Goal: Task Accomplishment & Management: Complete application form

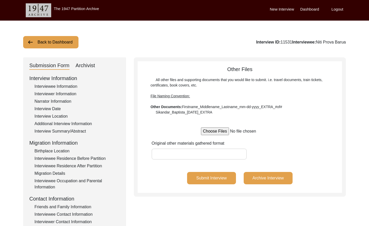
scroll to position [0, 0]
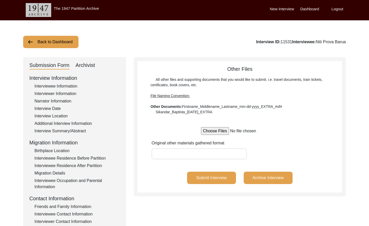
click at [65, 43] on button "Back to Dashboard" at bounding box center [50, 42] width 55 height 12
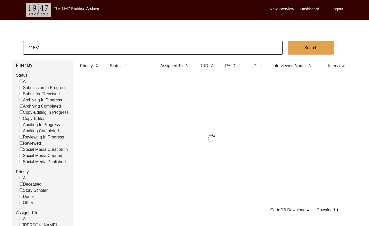
click at [80, 48] on input "11531" at bounding box center [153, 48] width 260 height 14
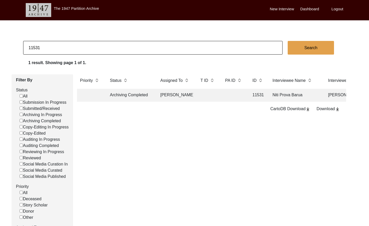
click at [80, 48] on input "11531" at bounding box center [153, 48] width 260 height 14
paste input "27"
type input "11527"
checkbox input "false"
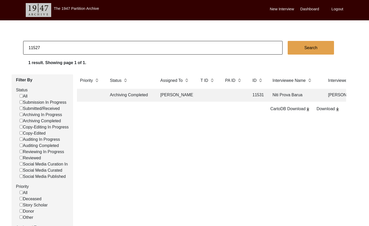
checkbox input "false"
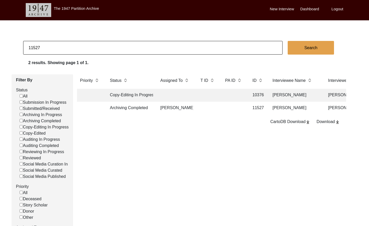
scroll to position [0, 4]
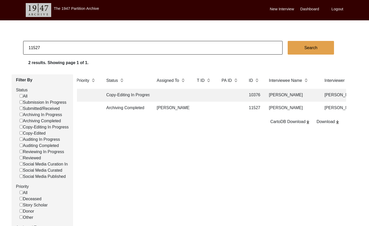
click at [200, 107] on td at bounding box center [204, 108] width 21 height 13
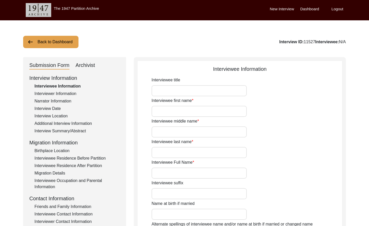
type input "Mr."
type input "[PERSON_NAME]"
type input "Datta"
type input "[PERSON_NAME]"
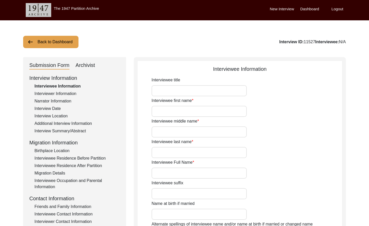
type input "[DATE]"
type input "94"
type input "[DEMOGRAPHIC_DATA]"
type input "Bengali"
type input "[DEMOGRAPHIC_DATA]"
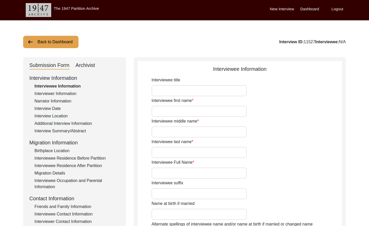
type input "Bengali"
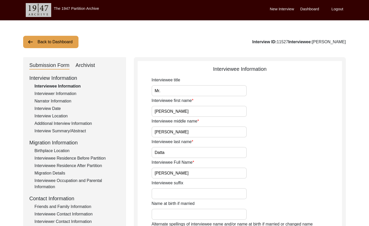
click at [89, 66] on div "Archivist" at bounding box center [86, 65] width 20 height 8
select select "507"
select select "Archiving Completed"
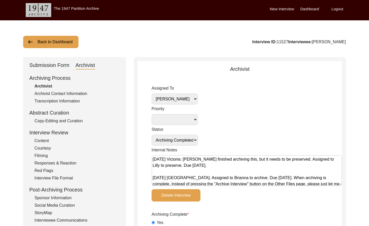
click at [180, 100] on select "[PERSON_NAME] [PERSON_NAME] archivist [PERSON_NAME] [PERSON_NAME]" at bounding box center [175, 99] width 46 height 11
select select
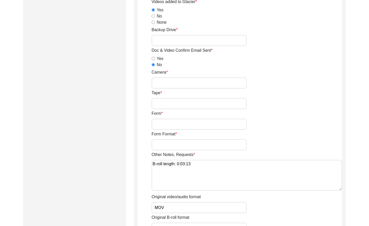
scroll to position [754, 0]
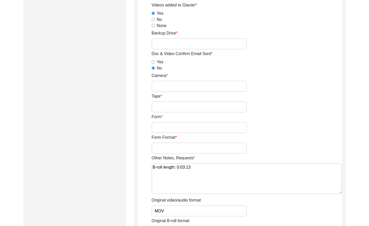
click at [194, 47] on input "Backup Drive" at bounding box center [199, 43] width 95 height 11
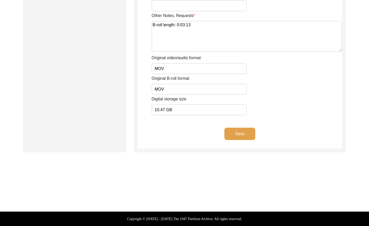
type input "23"
click at [239, 136] on button "Save" at bounding box center [240, 134] width 31 height 12
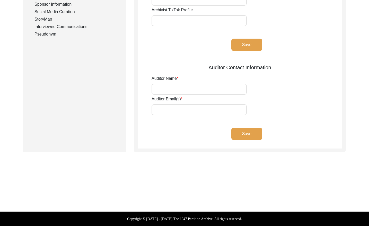
scroll to position [0, 0]
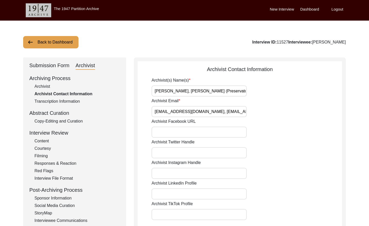
click at [42, 43] on button "Back to Dashboard" at bounding box center [50, 42] width 55 height 12
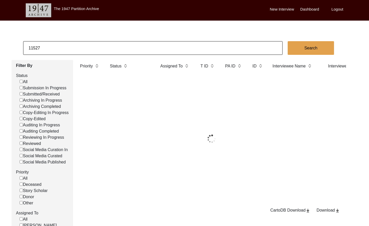
click at [53, 46] on input "11527" at bounding box center [153, 48] width 260 height 14
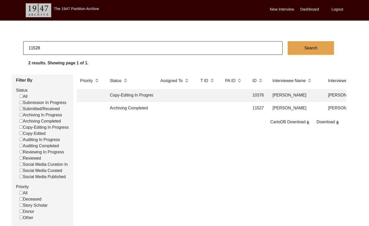
type input "11528"
checkbox input "false"
click at [229, 111] on td at bounding box center [233, 108] width 23 height 13
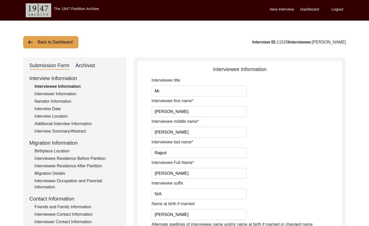
click at [88, 66] on div "Archivist" at bounding box center [86, 66] width 20 height 8
select select "507"
select select "Archiving Completed"
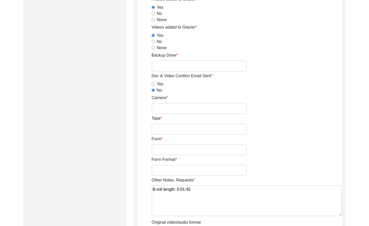
scroll to position [727, 0]
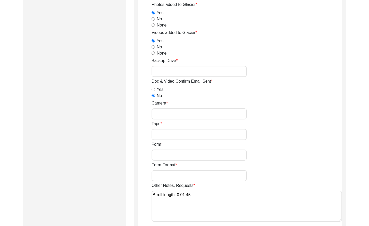
click at [201, 74] on input "Backup Drive" at bounding box center [199, 71] width 95 height 11
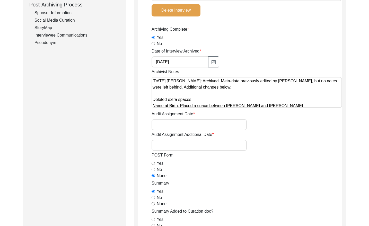
scroll to position [0, 0]
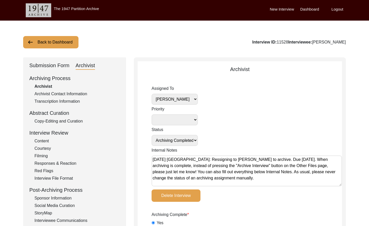
type input "23"
click at [184, 99] on select "[PERSON_NAME] [PERSON_NAME] archivist [PERSON_NAME] [PERSON_NAME]" at bounding box center [175, 99] width 46 height 11
select select
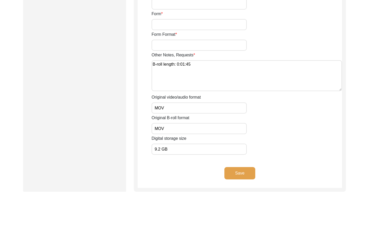
scroll to position [897, 0]
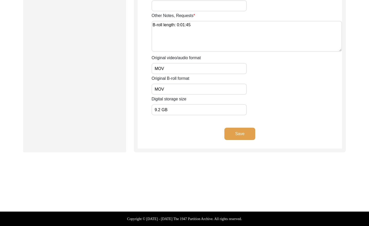
click at [245, 132] on button "Save" at bounding box center [240, 134] width 31 height 12
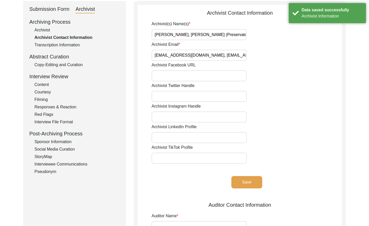
scroll to position [0, 0]
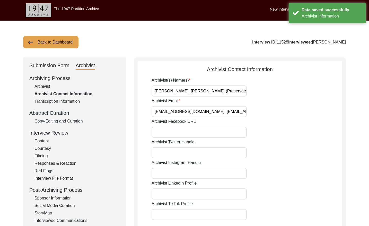
click at [70, 44] on button "Back to Dashboard" at bounding box center [50, 42] width 55 height 12
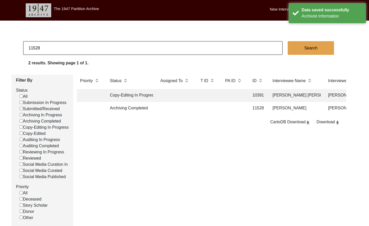
click at [90, 50] on input "11528" at bounding box center [153, 48] width 260 height 14
type input "11529"
checkbox input "false"
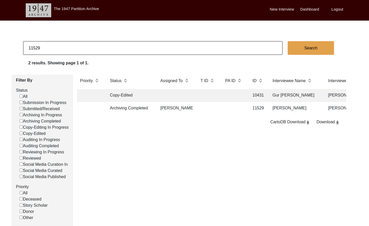
click at [207, 112] on td at bounding box center [208, 108] width 21 height 13
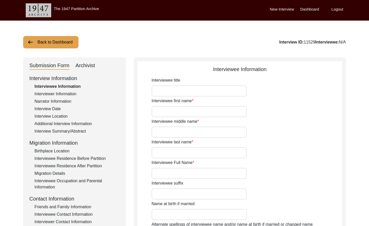
type input "Mrs."
type input "Geeta"
type input "Rani"
type input "Mitra"
type input "[PERSON_NAME]"
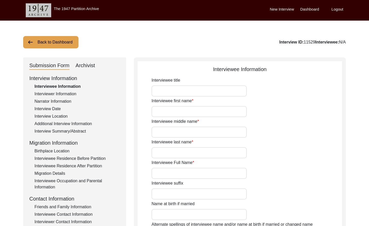
type input "[DATE]"
type input "89"
type input "[DEMOGRAPHIC_DATA]"
type input "Bengali"
type input "[DEMOGRAPHIC_DATA]"
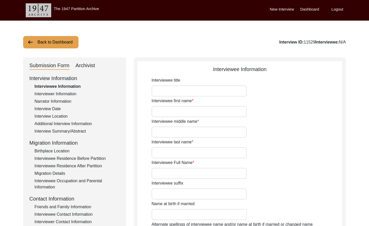
type input "Bengali"
drag, startPoint x: 92, startPoint y: 67, endPoint x: 118, endPoint y: 73, distance: 26.3
click at [92, 67] on div "Archivist" at bounding box center [86, 66] width 20 height 8
select select "507"
select select "Archiving Completed"
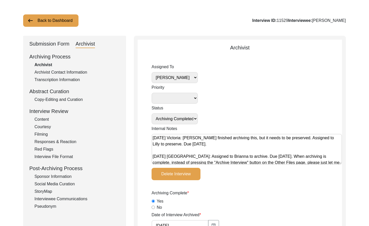
scroll to position [25, 0]
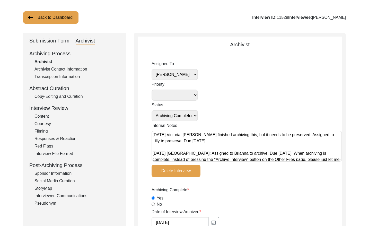
click at [190, 74] on select "[PERSON_NAME] [PERSON_NAME] archivist [PERSON_NAME] [PERSON_NAME]" at bounding box center [175, 74] width 46 height 11
select select
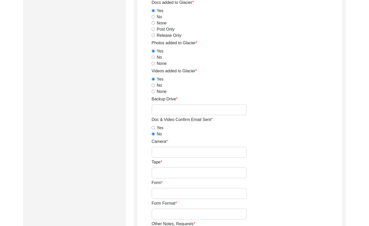
scroll to position [722, 0]
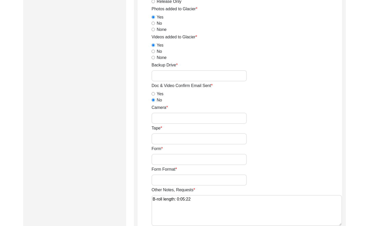
click at [215, 76] on input "Backup Drive" at bounding box center [199, 75] width 95 height 11
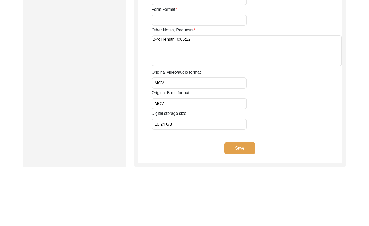
type input "23"
click at [244, 144] on button "Save" at bounding box center [240, 148] width 31 height 12
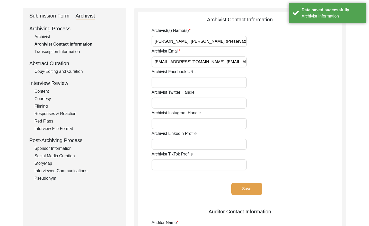
scroll to position [0, 0]
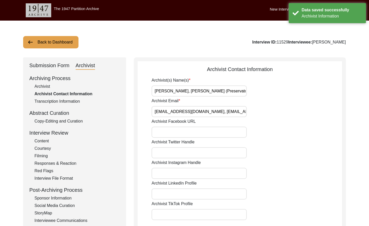
click at [65, 44] on button "Back to Dashboard" at bounding box center [50, 42] width 55 height 12
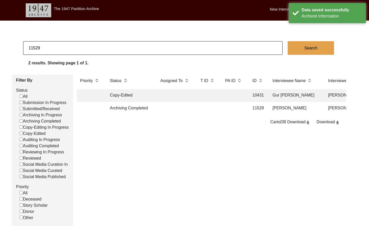
click at [74, 47] on input "11529" at bounding box center [153, 48] width 260 height 14
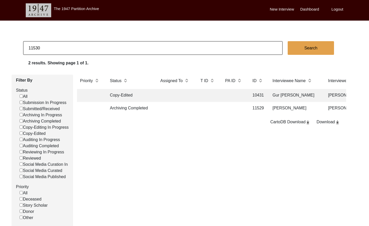
type input "11530"
checkbox input "false"
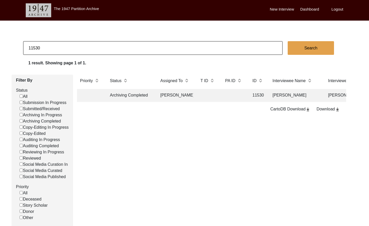
click at [209, 93] on td at bounding box center [208, 95] width 21 height 13
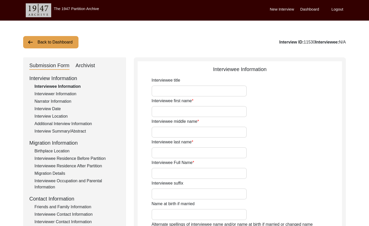
type input "Mr."
type input "Nisar"
type input "[PERSON_NAME]"
type input "Jut"
type input "[PERSON_NAME]"
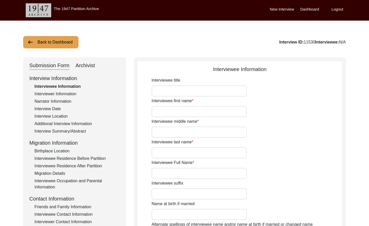
type input "N/A"
type input "[PERSON_NAME]"
type input "1937"
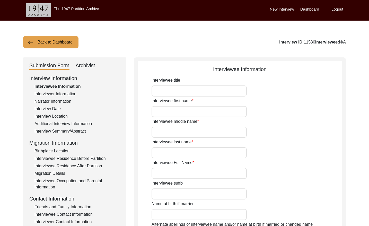
type input "88"
type input "[DEMOGRAPHIC_DATA]"
type input "N/A"
type textarea "N/A"
type input "Punjabi"
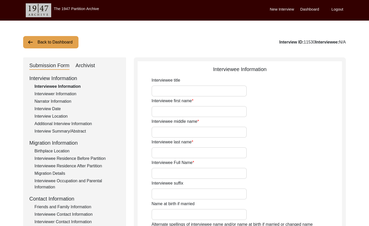
type input "Malwai"
type input "[DEMOGRAPHIC_DATA]"
type input "Jut (Salh is the gotra)"
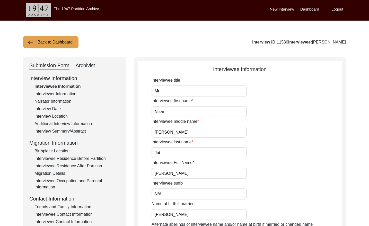
click at [87, 64] on div "Archivist" at bounding box center [86, 66] width 20 height 8
select select "507"
select select "Archiving Completed"
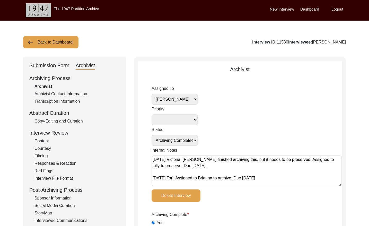
click at [172, 99] on select "[PERSON_NAME] [PERSON_NAME] archivist [PERSON_NAME] [PERSON_NAME]" at bounding box center [175, 99] width 46 height 11
select select
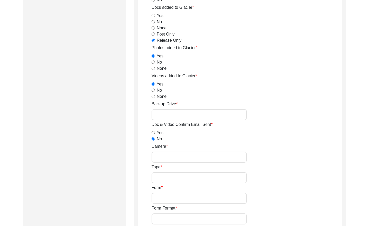
scroll to position [696, 0]
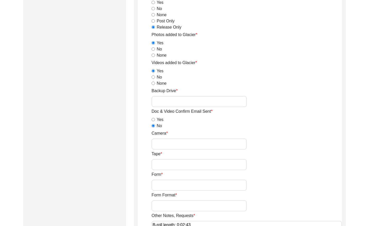
click at [184, 98] on input "Backup Drive" at bounding box center [199, 101] width 95 height 11
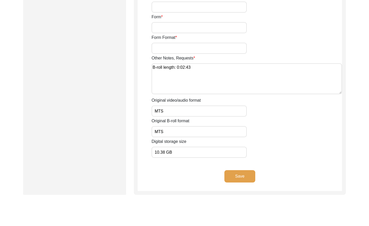
scroll to position [897, 0]
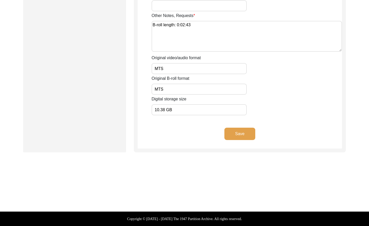
type input "23"
click at [243, 134] on button "Save" at bounding box center [240, 134] width 31 height 12
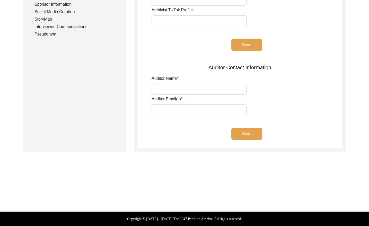
scroll to position [194, 0]
type input "[PERSON_NAME], [PERSON_NAME] (Preservator)"
type input "[EMAIL_ADDRESS][DOMAIN_NAME], [EMAIL_ADDRESS][DOMAIN_NAME]"
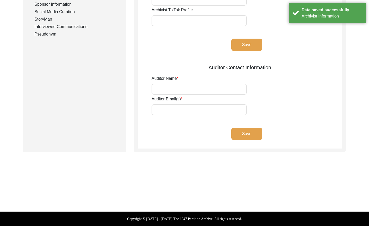
scroll to position [0, 0]
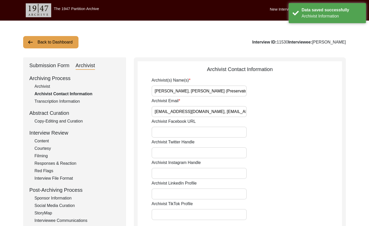
click at [57, 44] on button "Back to Dashboard" at bounding box center [50, 42] width 55 height 12
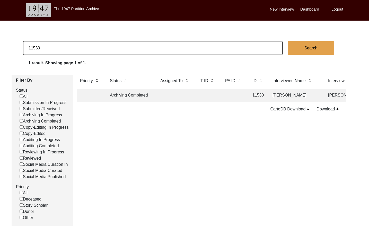
click at [98, 46] on input "11530" at bounding box center [153, 48] width 260 height 14
type input "11531"
checkbox input "false"
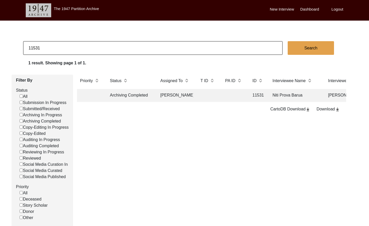
click at [209, 97] on td at bounding box center [208, 95] width 21 height 13
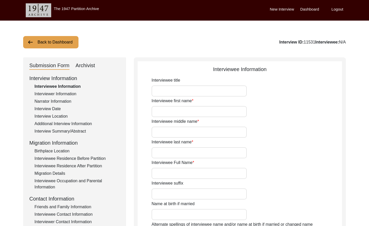
type input "Mrs."
type input "Niti"
type input "Prova"
type input "Barua"
type input "Niti Prova Barua"
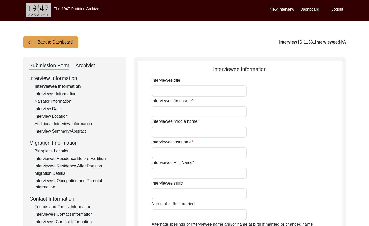
type input "[DATE]"
type input "90"
type input "[DEMOGRAPHIC_DATA]"
type input "Bangla"
type input "Chittagonian Dialect"
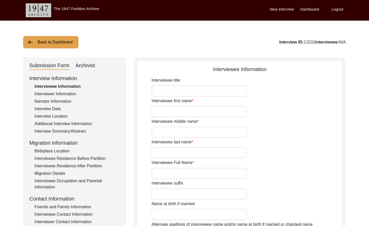
type input "[DEMOGRAPHIC_DATA]"
type input "South Asian"
click at [83, 65] on div "Archivist" at bounding box center [86, 66] width 20 height 8
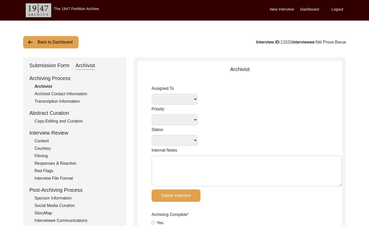
select select
select select "Archiving Completed"
type textarea "[DATE] Victoria: [PERSON_NAME] finished archiving this, but it needs to be pres…"
radio input "true"
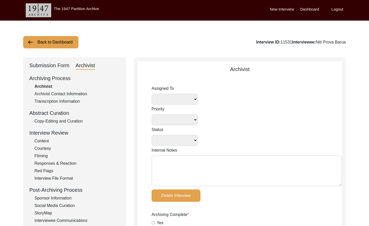
type input "[DATE]"
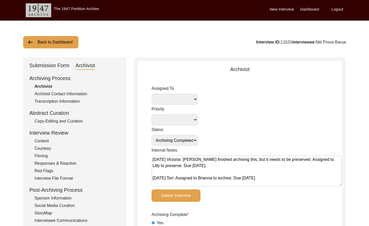
type textarea "Loremi 20, 5828 Dolorsi: Ametcons. Adip-elit seddo eiusm. Tempori utlab etdolo …"
radio input "true"
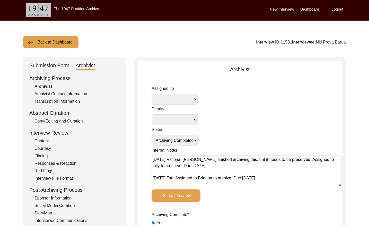
radio input "true"
type input "1:11:19"
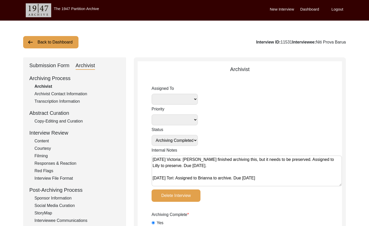
radio input "true"
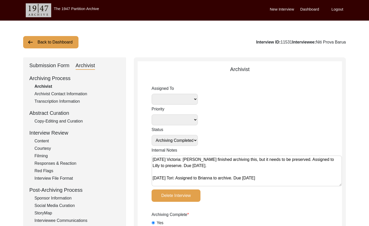
radio input "true"
type textarea "B-roll length: 0:00:56"
type input "mp4"
type input "480 MB"
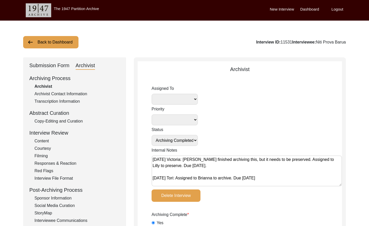
select select "507"
click at [178, 98] on select "[PERSON_NAME] [PERSON_NAME] archivist [PERSON_NAME] [PERSON_NAME]" at bounding box center [175, 99] width 46 height 11
select select
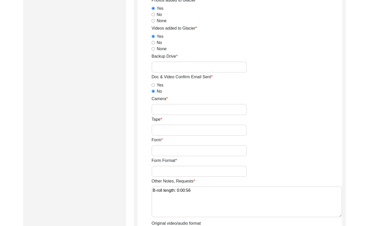
scroll to position [734, 0]
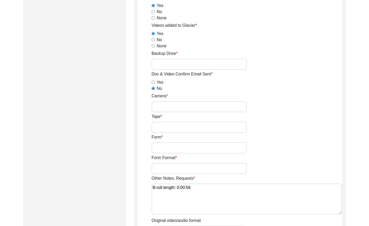
click at [190, 62] on input "Backup Drive" at bounding box center [199, 64] width 95 height 11
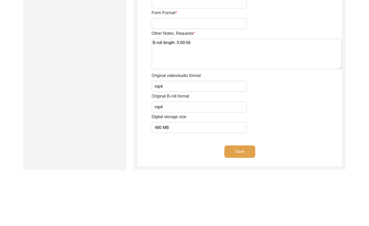
type input "23"
drag, startPoint x: 247, startPoint y: 155, endPoint x: 248, endPoint y: 153, distance: 2.9
click at [247, 155] on button "Save" at bounding box center [240, 152] width 31 height 12
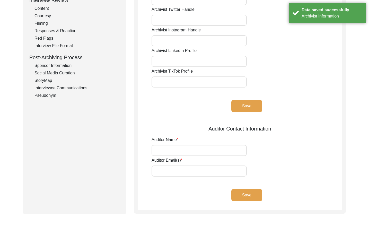
scroll to position [0, 0]
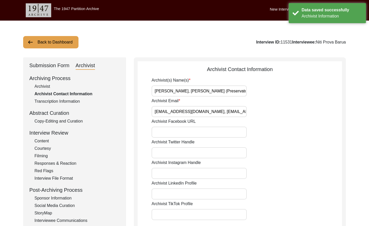
click at [59, 45] on button "Back to Dashboard" at bounding box center [50, 42] width 55 height 12
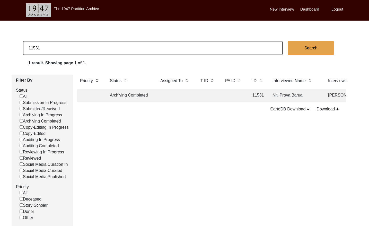
click at [71, 47] on input "11531" at bounding box center [153, 48] width 260 height 14
checkbox input "false"
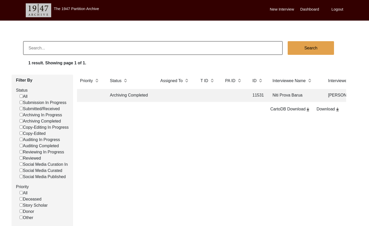
checkbox input "false"
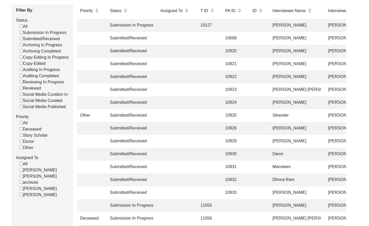
scroll to position [85, 0]
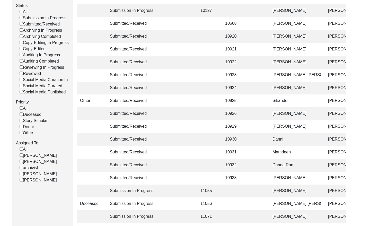
click at [21, 175] on input "[PERSON_NAME]" at bounding box center [21, 173] width 3 height 3
checkbox input "false"
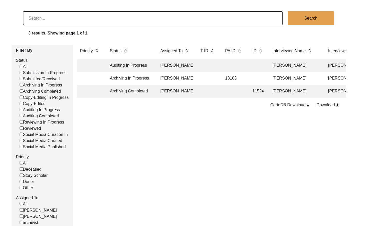
scroll to position [11, 0]
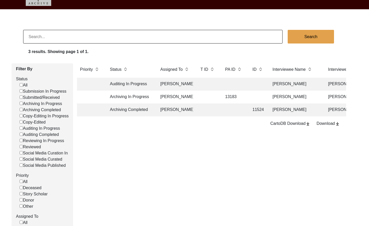
click at [212, 113] on td at bounding box center [208, 110] width 21 height 13
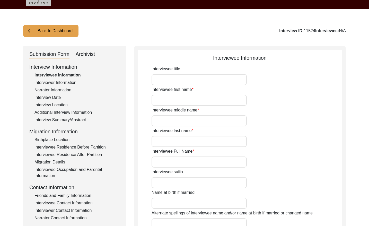
type input "Mr."
type input "[PERSON_NAME]"
type input "1927"
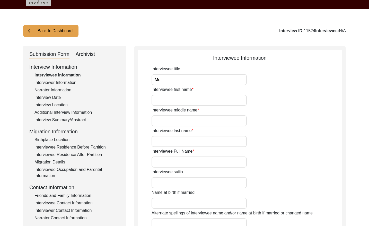
type input "1927"
type input "96"
type input "[DEMOGRAPHIC_DATA]"
drag, startPoint x: 90, startPoint y: 53, endPoint x: 96, endPoint y: 55, distance: 5.9
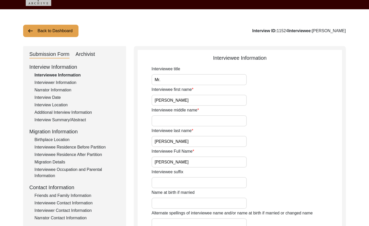
click at [90, 53] on div "Archivist" at bounding box center [86, 54] width 20 height 8
select select "507"
select select "Archiving Completed"
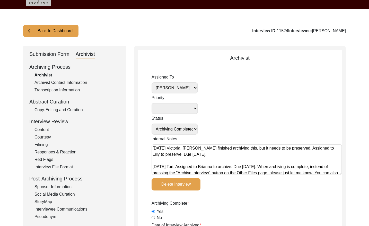
click at [193, 86] on select "[PERSON_NAME] [PERSON_NAME] archivist [PERSON_NAME] [PERSON_NAME]" at bounding box center [175, 87] width 46 height 11
select select
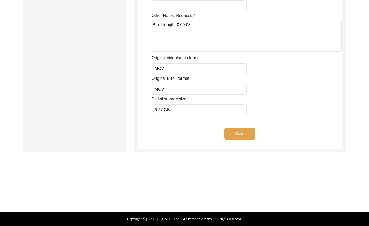
click at [236, 130] on button "Save" at bounding box center [240, 134] width 31 height 12
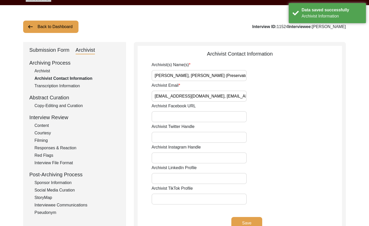
scroll to position [4, 0]
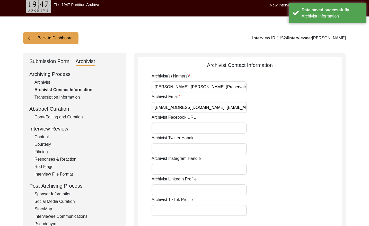
drag, startPoint x: 63, startPoint y: 38, endPoint x: 151, endPoint y: 2, distance: 96.0
click at [69, 33] on button "Back to Dashboard" at bounding box center [50, 38] width 55 height 12
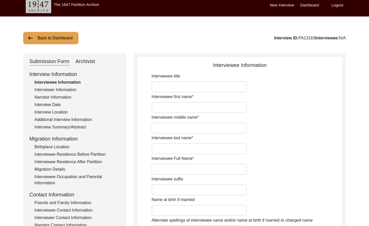
type input "Mrs."
type input "Anjali"
type input "[PERSON_NAME]"
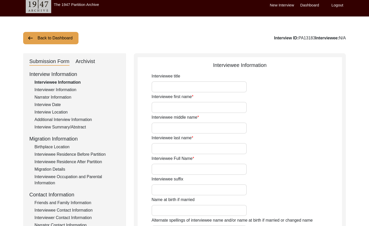
type input "[DATE]"
type input "84"
type input "[DEMOGRAPHIC_DATA]"
type input "No"
type input "Bengali"
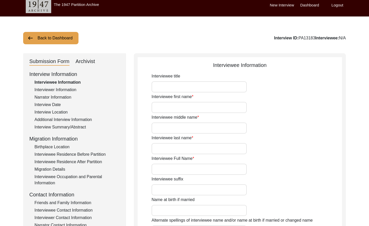
type input "[DEMOGRAPHIC_DATA]"
type input "Bengali"
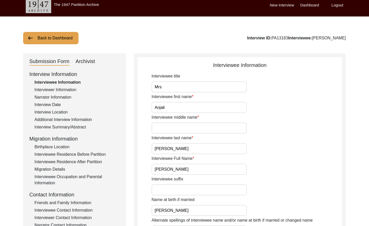
click at [83, 59] on div "Archivist" at bounding box center [86, 61] width 20 height 8
select select "507"
select select "Archiving In Progress"
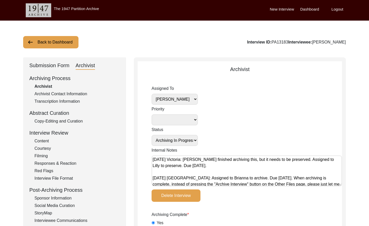
click at [189, 100] on select "[PERSON_NAME] [PERSON_NAME] archivist [PERSON_NAME] [PERSON_NAME]" at bounding box center [175, 99] width 46 height 11
select select
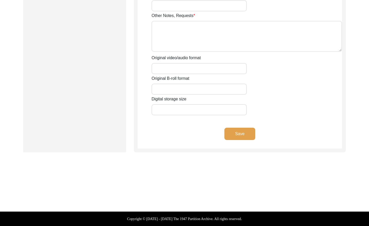
click at [242, 133] on button "Save" at bounding box center [240, 134] width 31 height 12
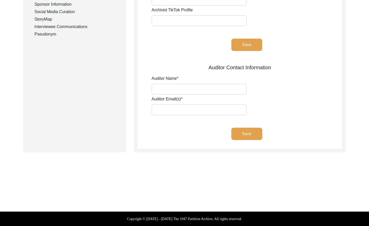
type input "[PERSON_NAME]"
type input "[EMAIL_ADDRESS][DOMAIN_NAME]"
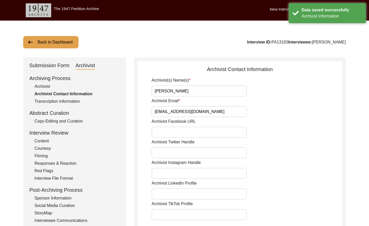
click at [60, 44] on button "Back to Dashboard" at bounding box center [50, 42] width 55 height 12
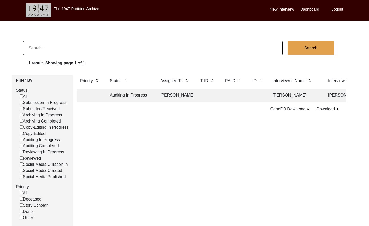
click at [81, 48] on input at bounding box center [153, 48] width 260 height 14
click at [81, 47] on input at bounding box center [153, 48] width 260 height 14
paste input "PA13097"
drag, startPoint x: 34, startPoint y: 48, endPoint x: 47, endPoint y: 51, distance: 13.3
click at [34, 48] on input "PA13097" at bounding box center [153, 48] width 260 height 14
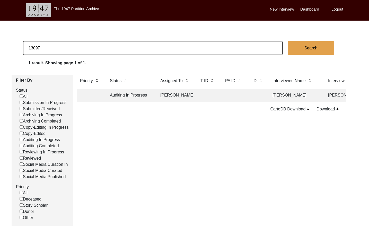
type input "13097"
checkbox input "false"
click at [61, 50] on input "13097" at bounding box center [153, 48] width 260 height 14
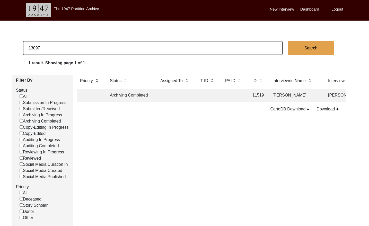
click at [61, 50] on input "13097" at bounding box center [153, 48] width 260 height 14
paste input "PA13210"
click at [33, 48] on input "PA13210" at bounding box center [153, 48] width 260 height 14
type input "13210"
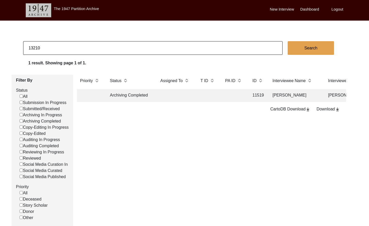
checkbox input "false"
click at [172, 94] on td at bounding box center [175, 95] width 36 height 13
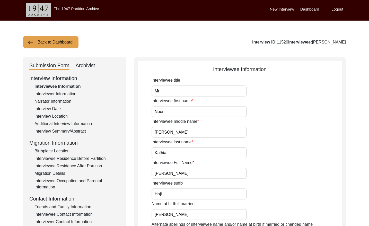
drag, startPoint x: 284, startPoint y: 41, endPoint x: 274, endPoint y: 41, distance: 10.1
click at [274, 41] on div "Interview ID: 11520 Interviewee: [PERSON_NAME]" at bounding box center [299, 42] width 94 height 6
copy div "11520"
click at [54, 42] on button "Back to Dashboard" at bounding box center [50, 42] width 55 height 12
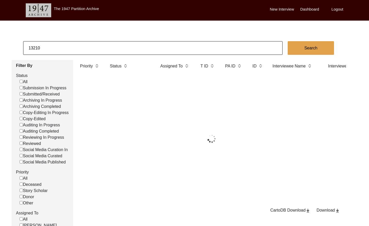
click at [72, 46] on input "13210" at bounding box center [153, 48] width 260 height 14
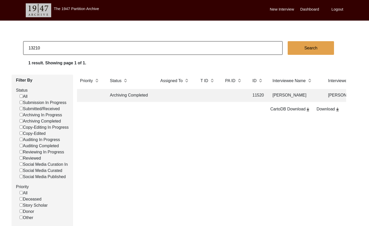
paste input "PA13188"
drag, startPoint x: 33, startPoint y: 48, endPoint x: 39, endPoint y: 48, distance: 5.9
click at [33, 48] on input "PA13188" at bounding box center [153, 48] width 260 height 14
type input "13188"
checkbox input "false"
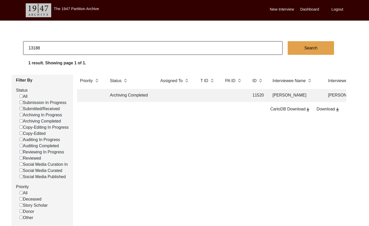
checkbox input "false"
click at [65, 44] on input "13188" at bounding box center [153, 48] width 260 height 14
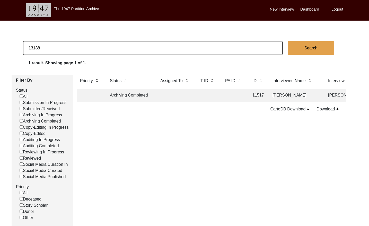
paste input "PA13227"
drag, startPoint x: 35, startPoint y: 47, endPoint x: 38, endPoint y: 47, distance: 3.3
click at [35, 47] on input "PA13227" at bounding box center [153, 48] width 260 height 14
type input "13227"
checkbox input "false"
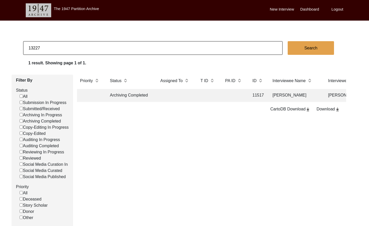
checkbox input "false"
click at [63, 45] on input "13227" at bounding box center [153, 48] width 260 height 14
paste input "PA13228"
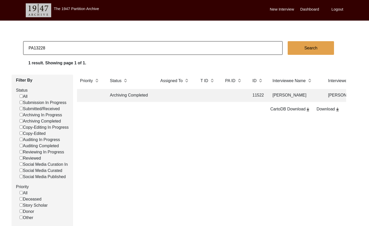
drag, startPoint x: 35, startPoint y: 48, endPoint x: 47, endPoint y: 48, distance: 12.9
click at [35, 48] on input "PA13228" at bounding box center [153, 48] width 260 height 14
type input "13228"
checkbox input "false"
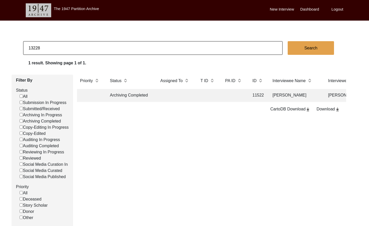
checkbox input "false"
click at [59, 45] on input "13228" at bounding box center [153, 48] width 260 height 14
type input "12942"
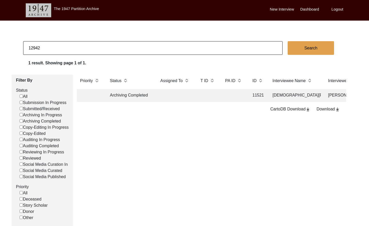
checkbox input "false"
click at [90, 44] on input "12942" at bounding box center [153, 48] width 260 height 14
click at [91, 44] on input "12942" at bounding box center [153, 48] width 260 height 14
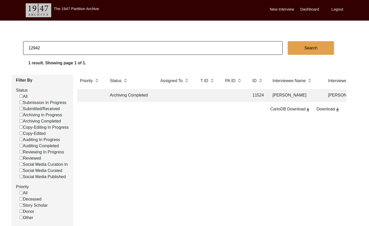
click at [91, 44] on input "12942" at bounding box center [153, 48] width 260 height 14
paste input "PA13189"
type input "13189"
checkbox input "false"
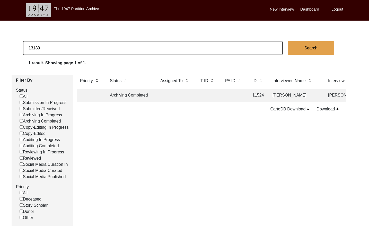
checkbox input "false"
click at [184, 98] on td at bounding box center [175, 95] width 36 height 13
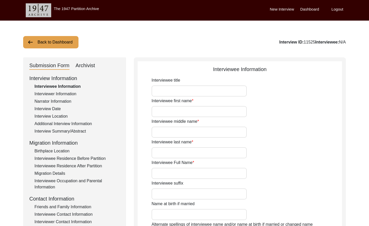
type input "Nand"
type input "N/A"
type input "Javeri"
type input "[PERSON_NAME]"
type input "[DATE]"
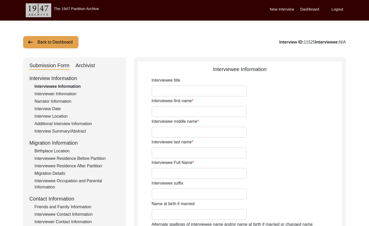
type input "87"
type input "[DEMOGRAPHIC_DATA]"
drag, startPoint x: 298, startPoint y: 42, endPoint x: 288, endPoint y: 42, distance: 10.1
click at [288, 42] on div "Interview ID: 11525 Interviewee: [PERSON_NAME]" at bounding box center [299, 42] width 94 height 6
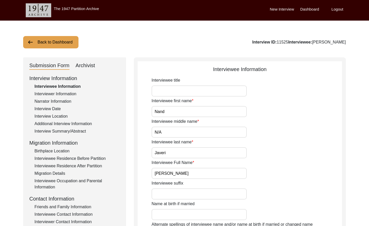
copy div "11525"
click at [53, 44] on button "Back to Dashboard" at bounding box center [50, 42] width 55 height 12
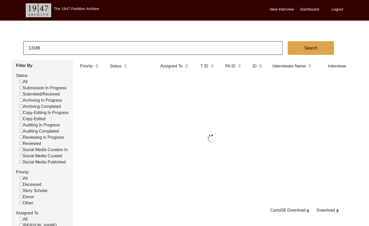
click at [80, 48] on input "13189" at bounding box center [153, 48] width 260 height 14
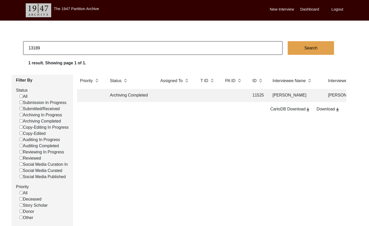
paste input "PA13204"
drag, startPoint x: 33, startPoint y: 48, endPoint x: 46, endPoint y: 48, distance: 12.9
click at [33, 48] on input "PA13204" at bounding box center [153, 48] width 260 height 14
type input "13204"
checkbox input "false"
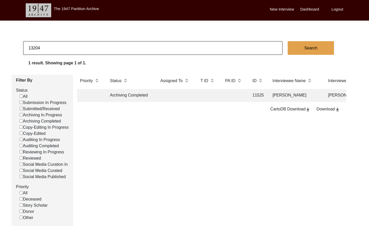
checkbox input "false"
click at [95, 52] on input "13204" at bounding box center [153, 48] width 260 height 14
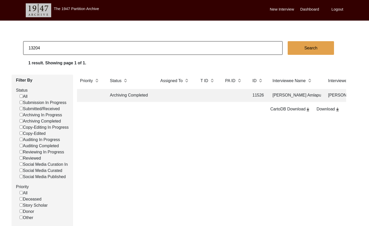
paste input "PA12705"
click at [33, 47] on input "PA12705" at bounding box center [153, 48] width 260 height 14
type input "12705"
checkbox input "false"
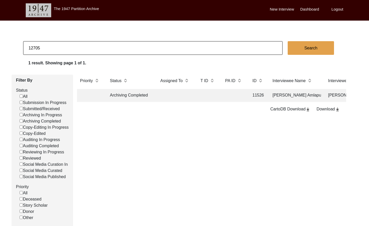
checkbox input "false"
